Goal: Task Accomplishment & Management: Use online tool/utility

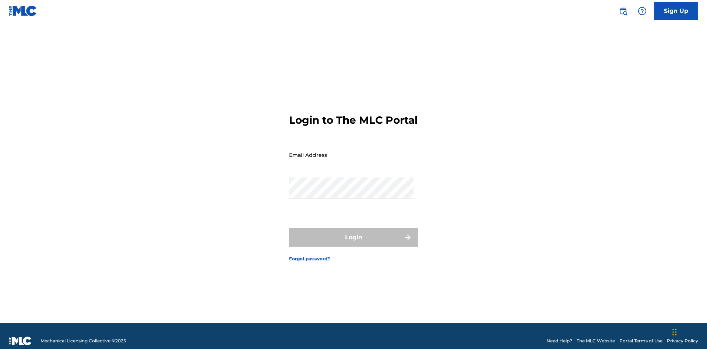
scroll to position [10, 0]
click at [352, 151] on input "Email Address" at bounding box center [351, 154] width 125 height 21
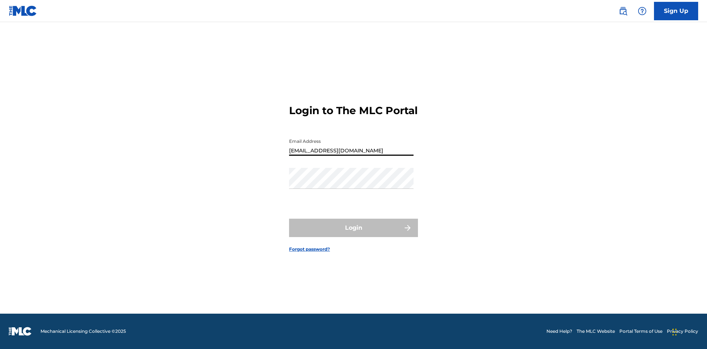
type input "[EMAIL_ADDRESS][DOMAIN_NAME]"
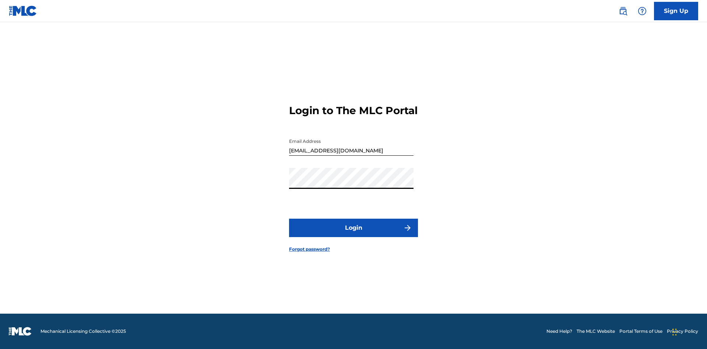
click at [354, 234] on button "Login" at bounding box center [353, 228] width 129 height 18
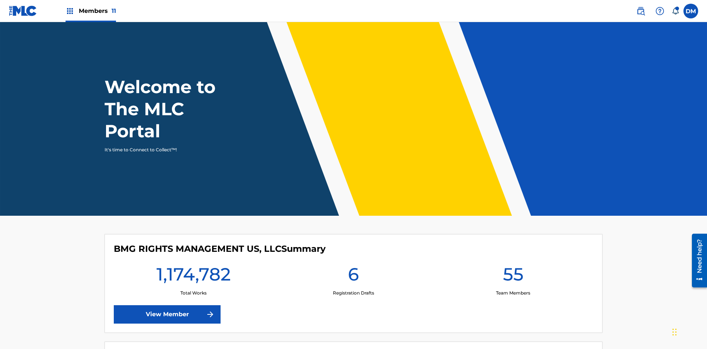
scroll to position [32, 0]
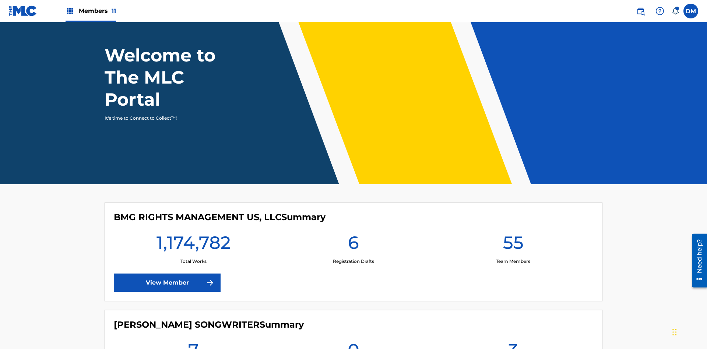
click at [91, 11] on span "Members 11" at bounding box center [97, 11] width 37 height 8
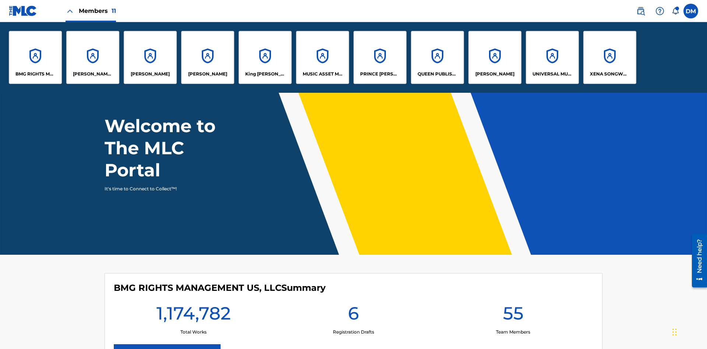
scroll to position [0, 0]
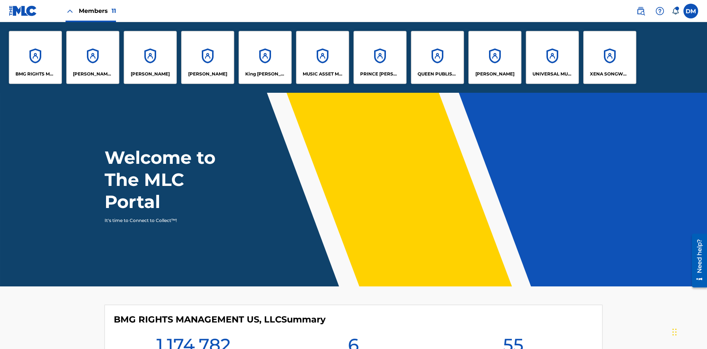
click at [35, 74] on p "BMG RIGHTS MANAGEMENT US, LLC" at bounding box center [35, 74] width 40 height 7
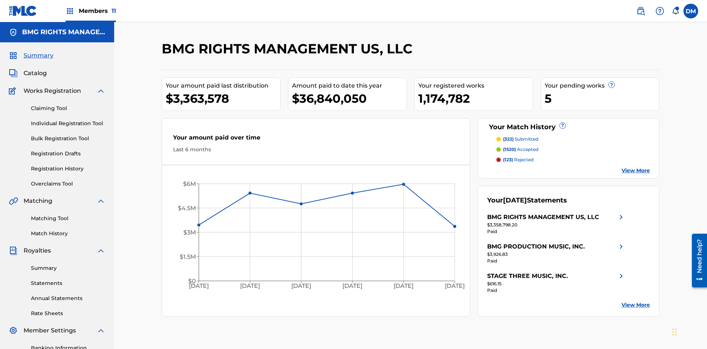
click at [68, 180] on link "Overclaims Tool" at bounding box center [68, 184] width 74 height 8
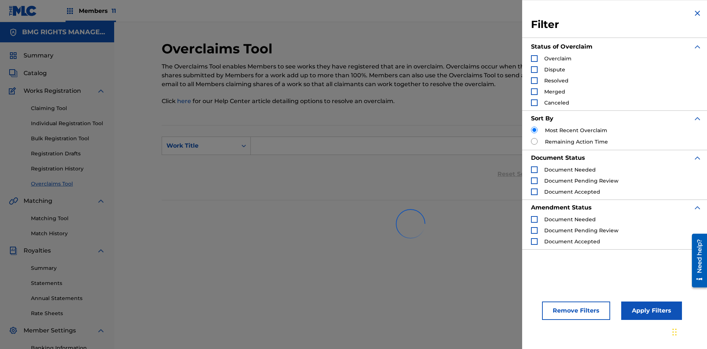
click at [535, 81] on div "Search Form" at bounding box center [534, 80] width 7 height 7
click at [651, 311] on button "Apply Filters" at bounding box center [652, 311] width 61 height 18
